Goal: Task Accomplishment & Management: Manage account settings

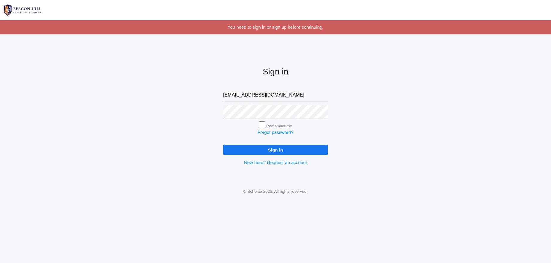
type input "[EMAIL_ADDRESS][DOMAIN_NAME]"
click at [267, 147] on input "Sign in" at bounding box center [275, 150] width 105 height 10
click at [264, 148] on input "Sign in" at bounding box center [275, 150] width 105 height 10
